Goal: Obtain resource: Download file/media

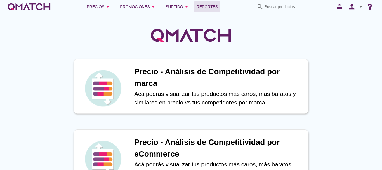
click at [211, 3] on link "Reportes" at bounding box center [207, 6] width 26 height 11
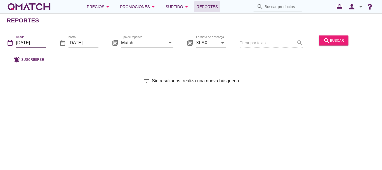
click at [39, 44] on input "[DATE]" at bounding box center [31, 42] width 30 height 9
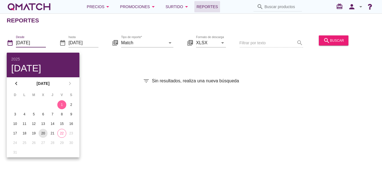
click at [42, 134] on div "20" at bounding box center [43, 132] width 9 height 5
type input "[DATE]"
click at [302, 66] on div "Reportes date_range Desde [DATE] date_range hasta [DATE] library_books Tipo de …" at bounding box center [191, 91] width 382 height 156
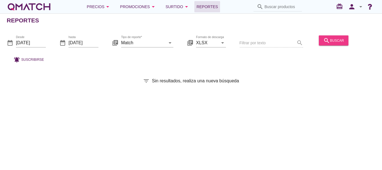
click at [327, 45] on button "search buscar" at bounding box center [333, 40] width 30 height 10
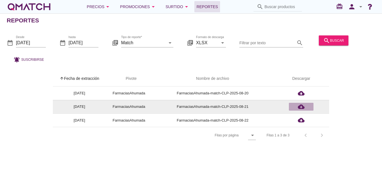
click at [298, 106] on icon "cloud_download" at bounding box center [301, 106] width 7 height 7
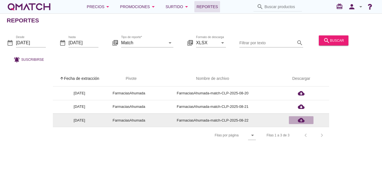
click at [301, 121] on icon "cloud_download" at bounding box center [301, 119] width 7 height 7
